Goal: Task Accomplishment & Management: Manage account settings

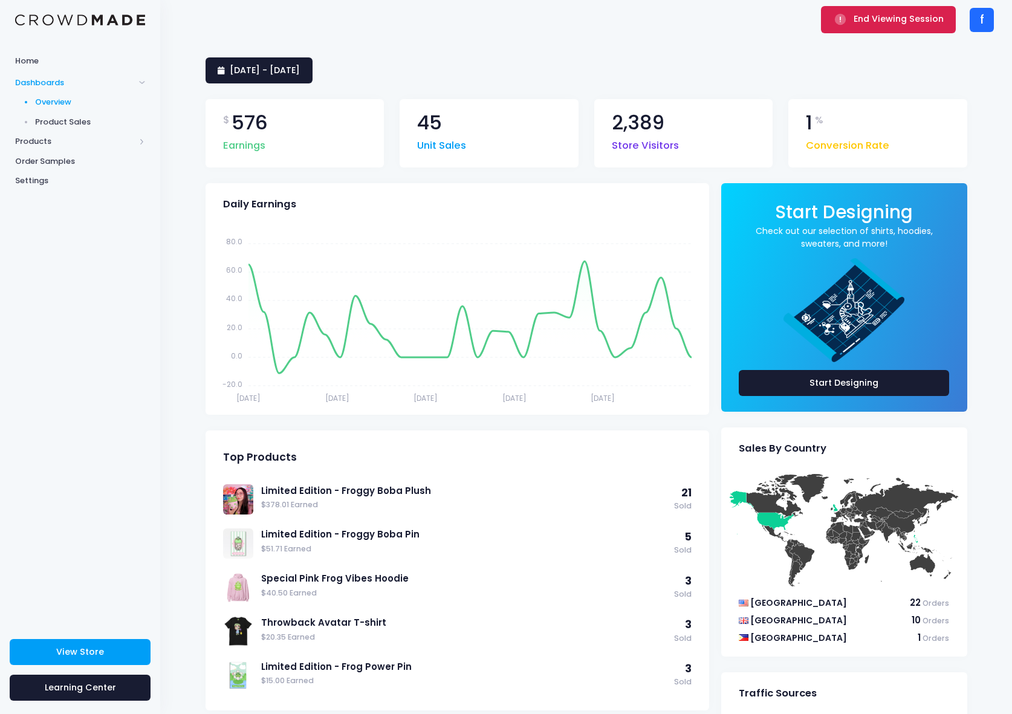
click at [888, 25] on button "End Viewing Session" at bounding box center [888, 19] width 135 height 27
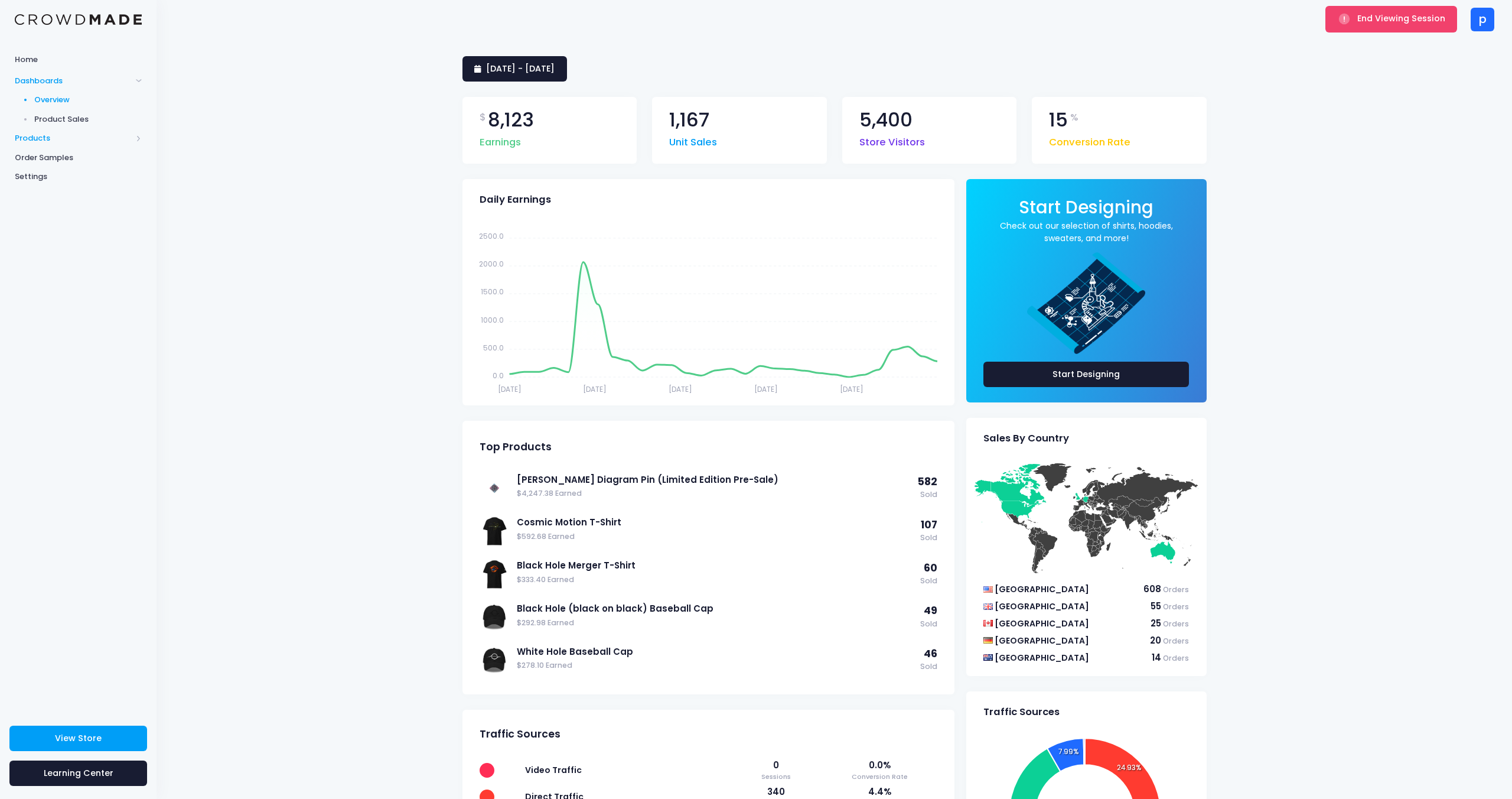
click at [48, 142] on span "Products" at bounding box center [73, 138] width 117 height 12
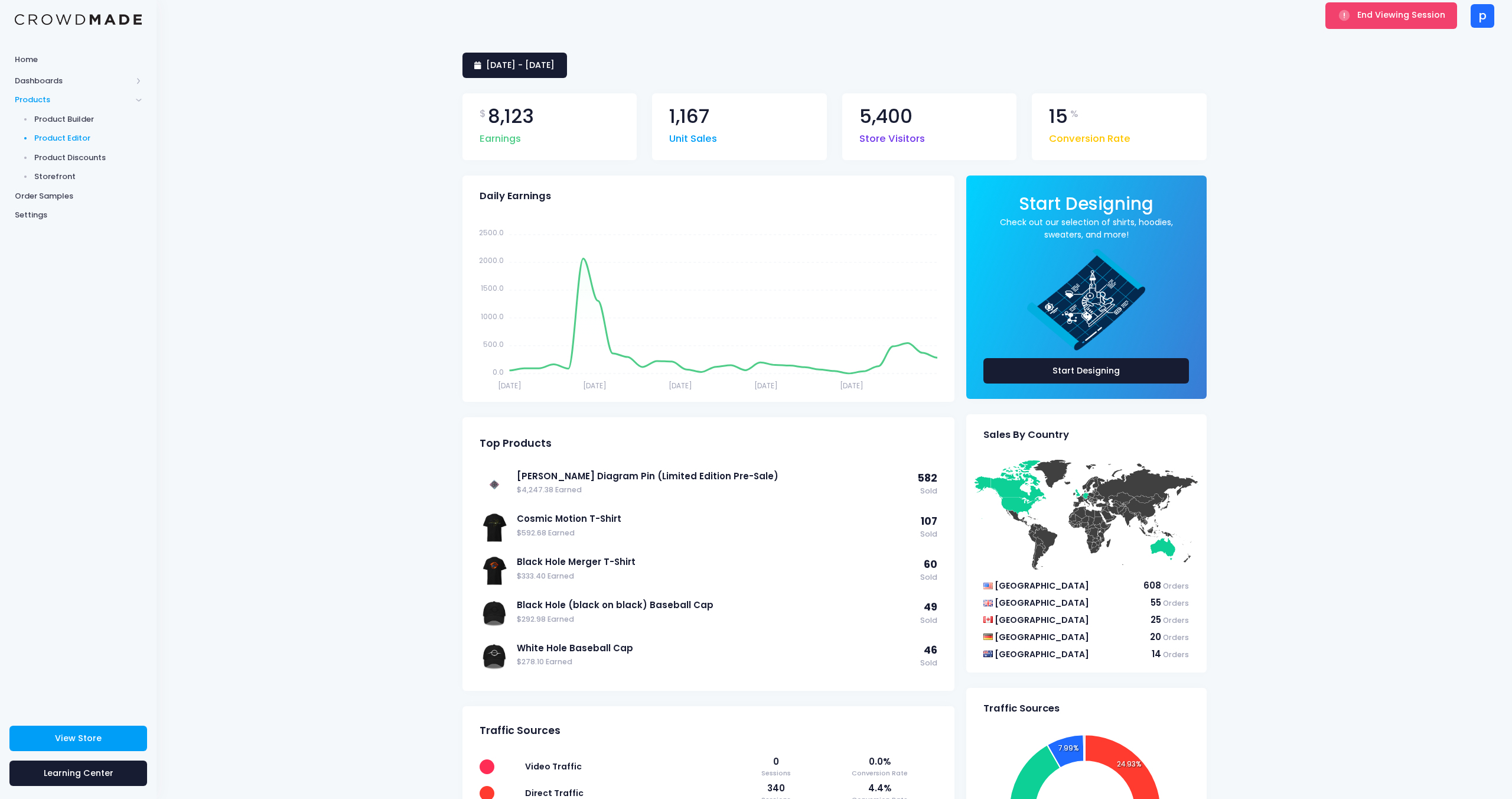
scroll to position [5, 0]
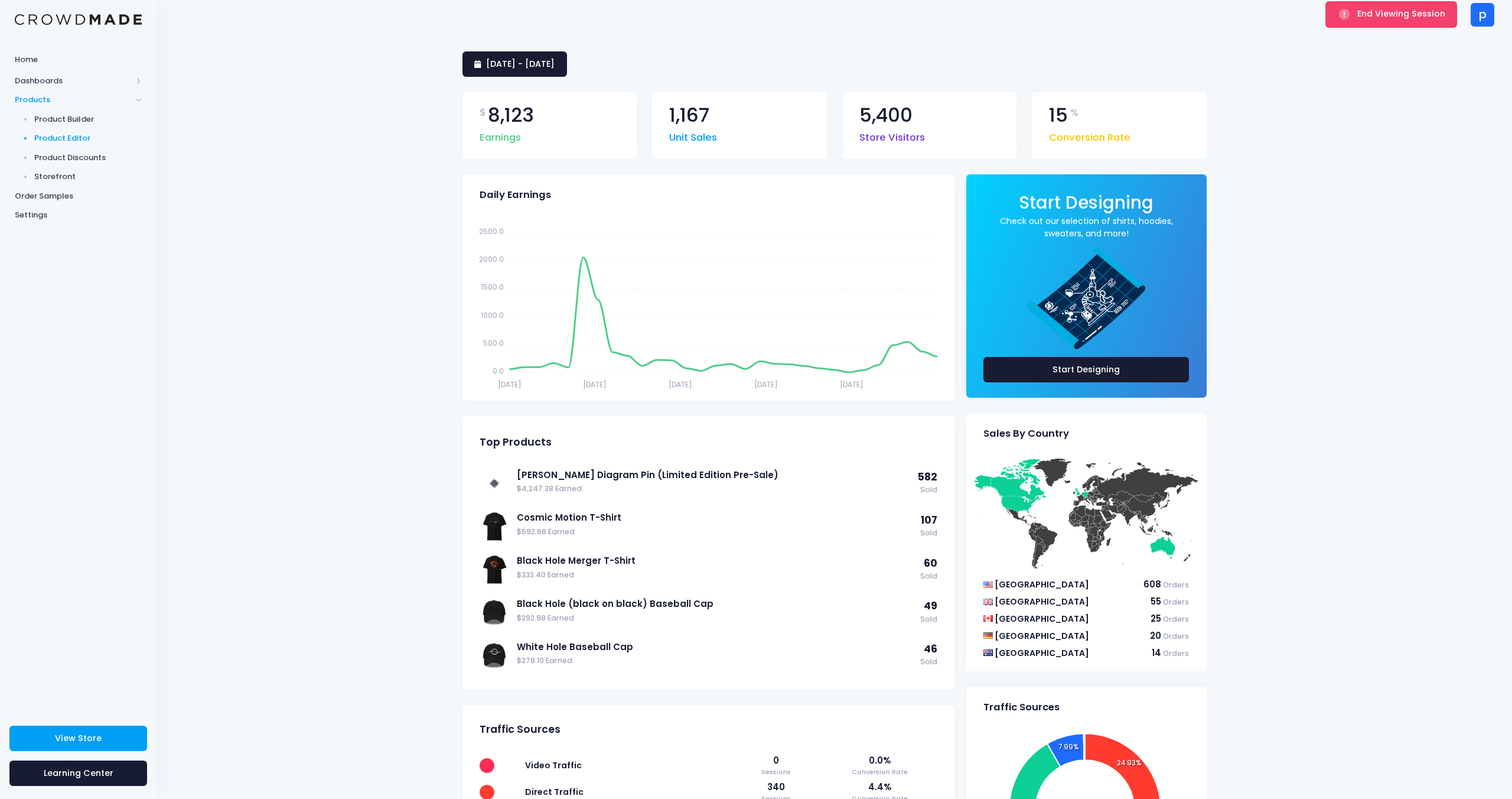
click at [49, 141] on span "Product Editor" at bounding box center [88, 138] width 108 height 12
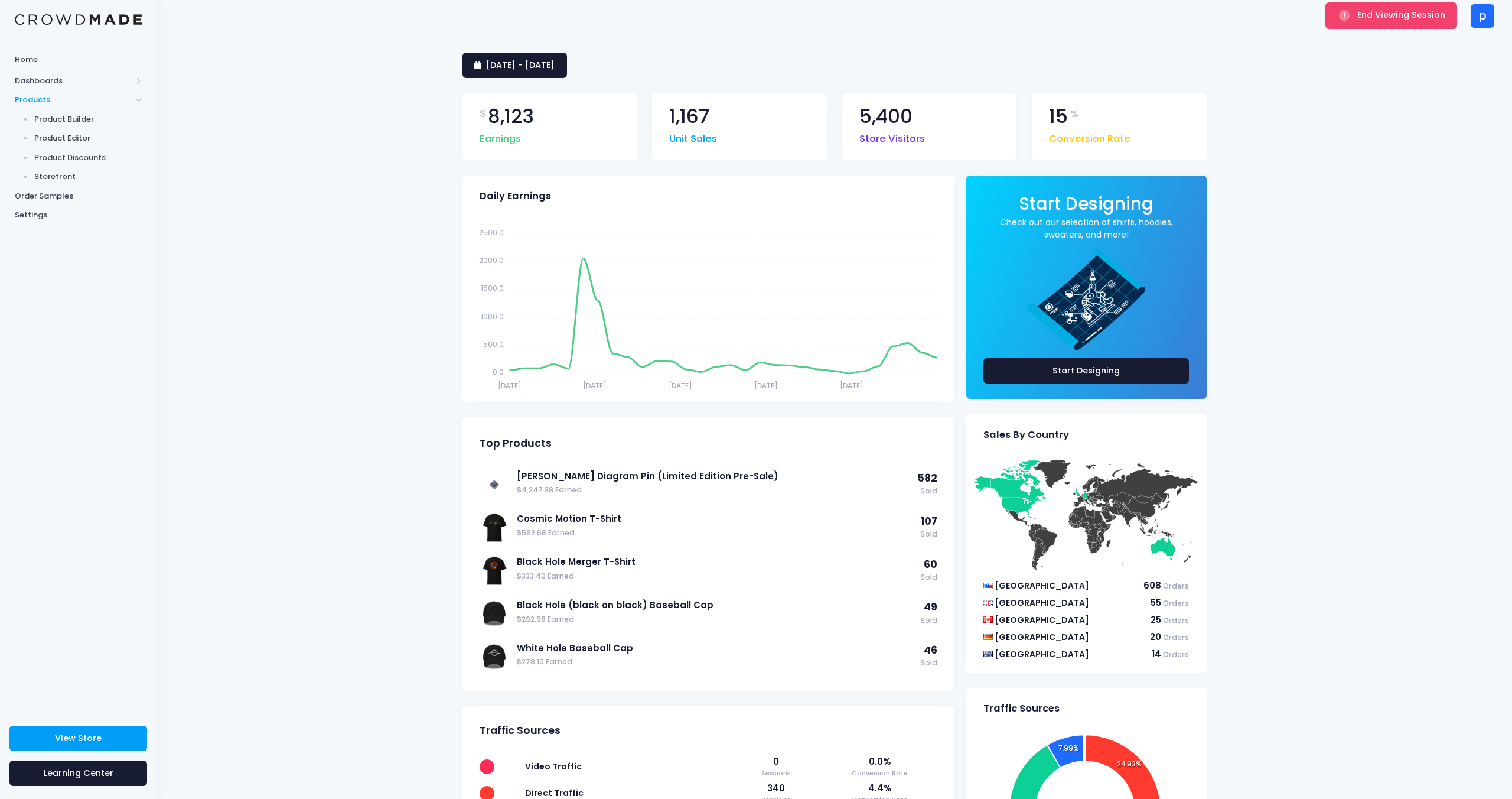
scroll to position [0, 0]
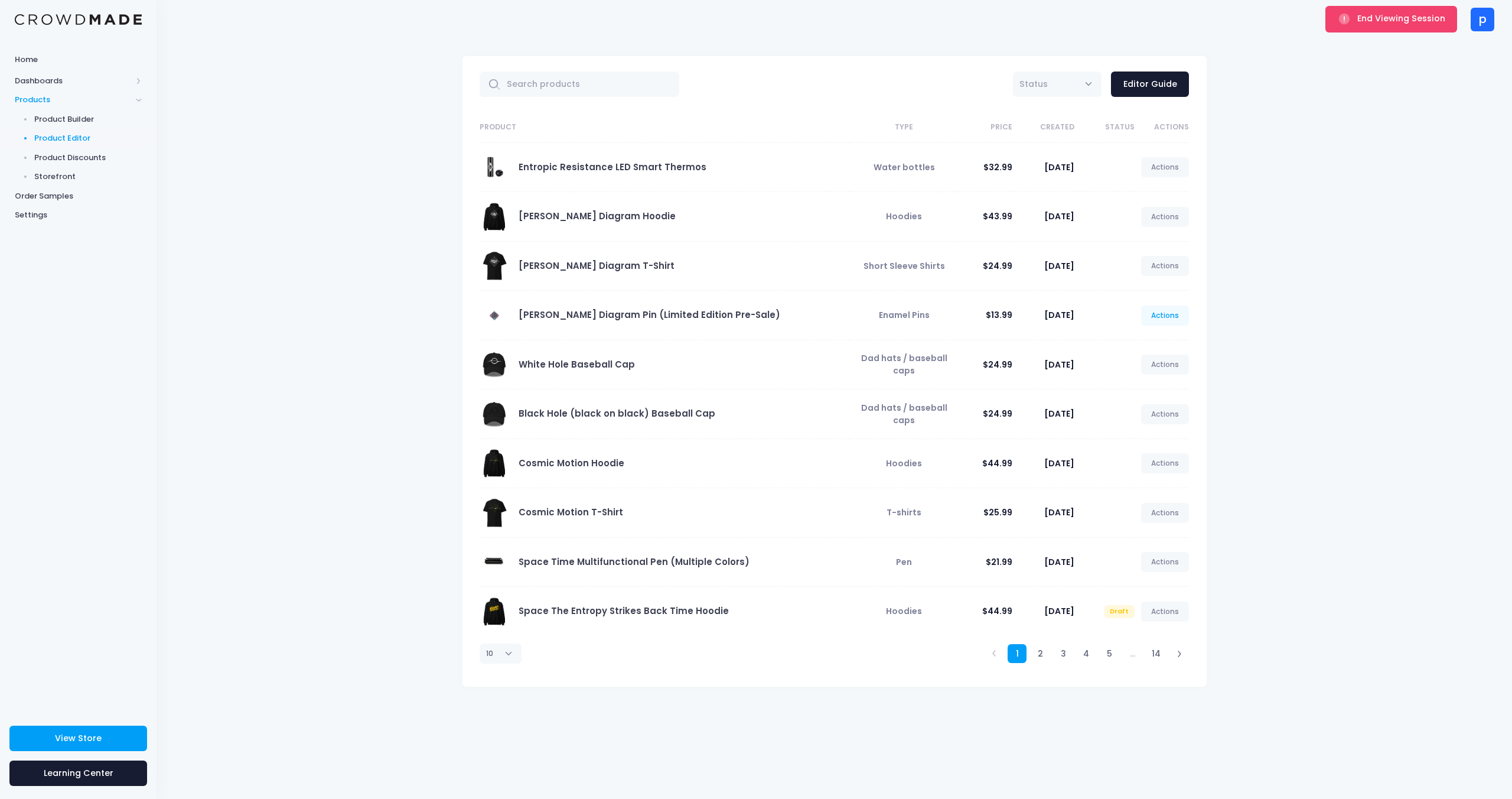
click at [1174, 319] on link "Actions" at bounding box center [1166, 315] width 49 height 21
click at [1153, 342] on link "Edit" at bounding box center [1153, 343] width 63 height 21
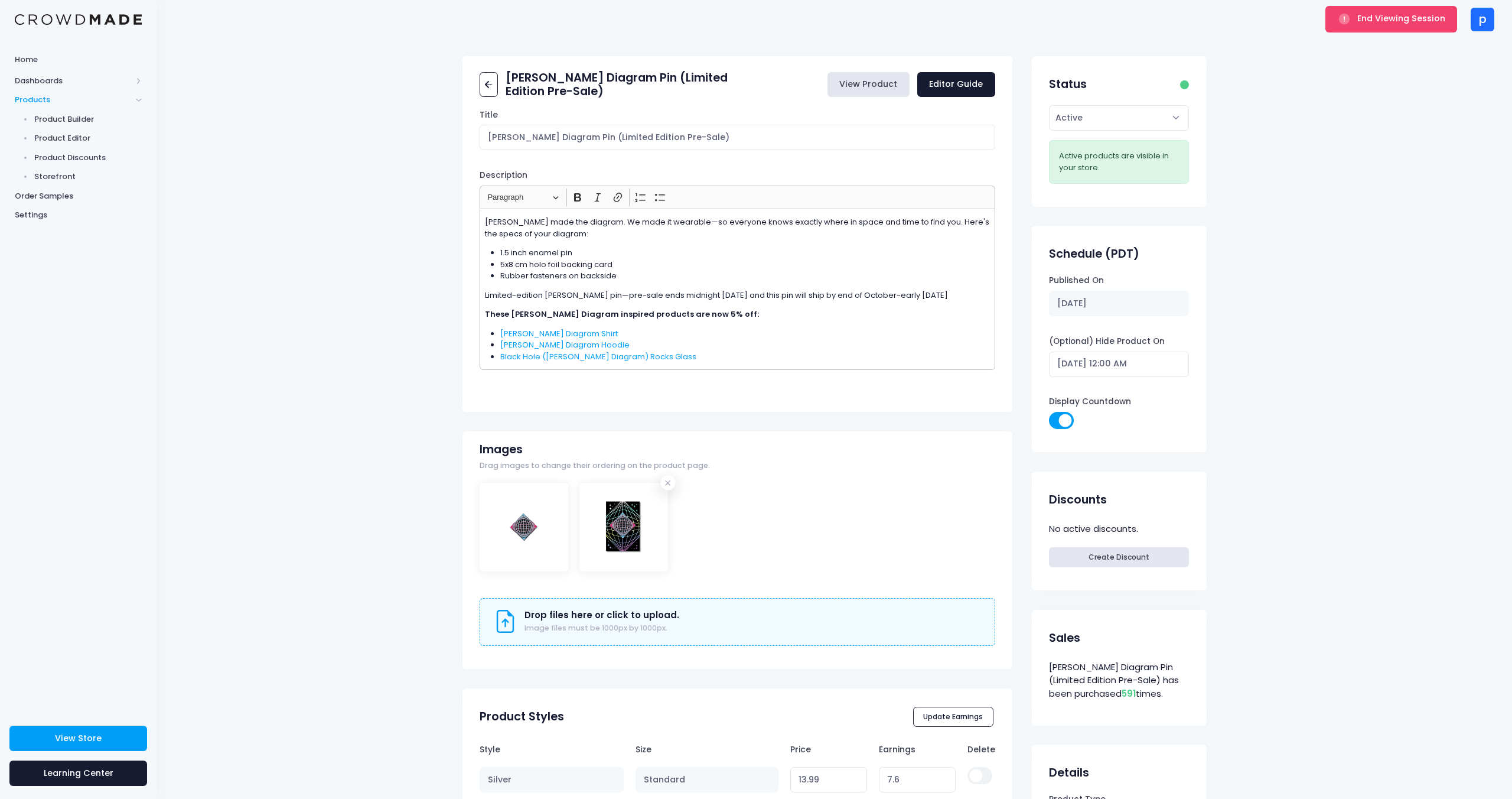
click at [872, 88] on link "View Product" at bounding box center [869, 85] width 82 height 25
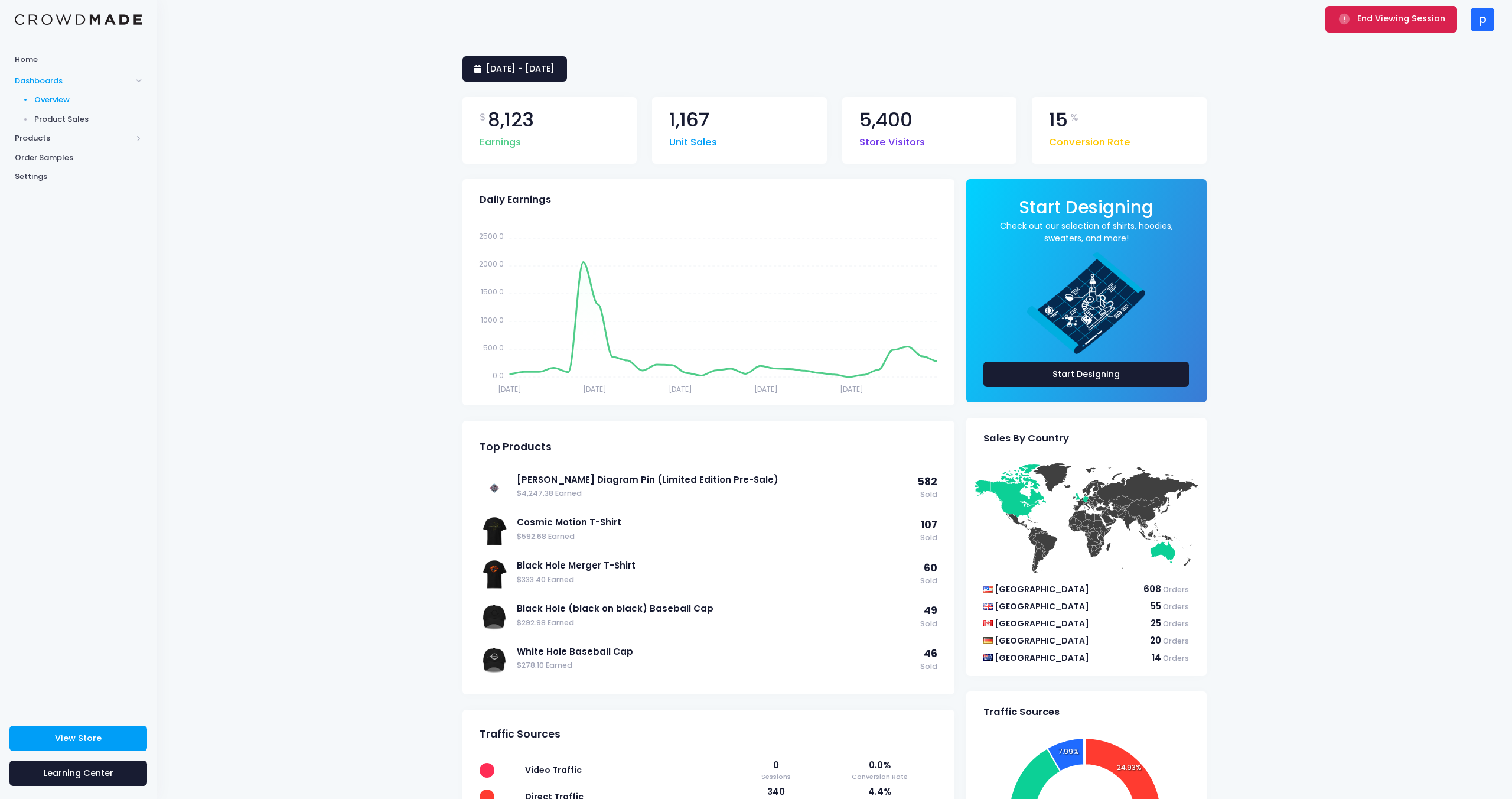
click at [1380, 25] on button "End Viewing Session" at bounding box center [1391, 19] width 132 height 26
